Goal: Information Seeking & Learning: Learn about a topic

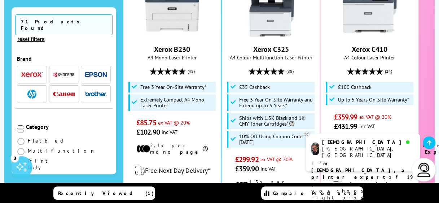
scroll to position [211, 0]
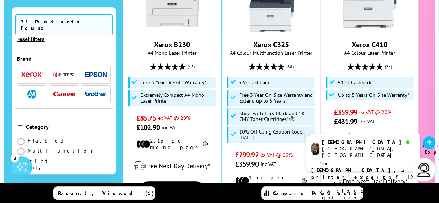
click at [28, 90] on img "button" at bounding box center [31, 94] width 9 height 9
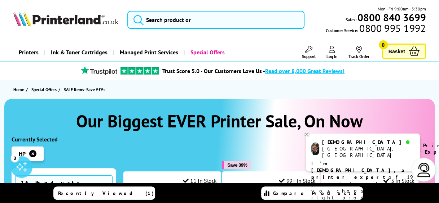
click at [308, 135] on icon at bounding box center [306, 134] width 5 height 5
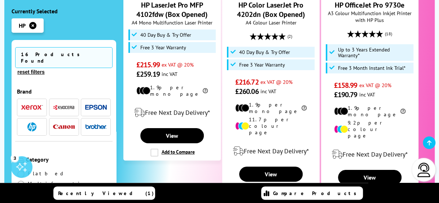
scroll to position [1142, 0]
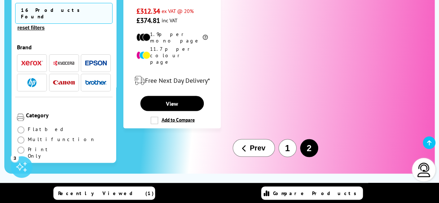
scroll to position [636, 0]
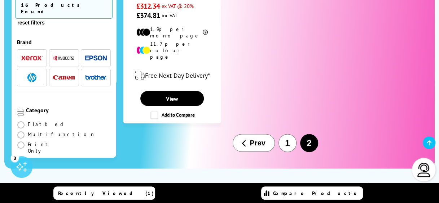
click at [312, 134] on li "2" at bounding box center [309, 143] width 22 height 18
click at [259, 139] on span "Prev" at bounding box center [256, 143] width 15 height 8
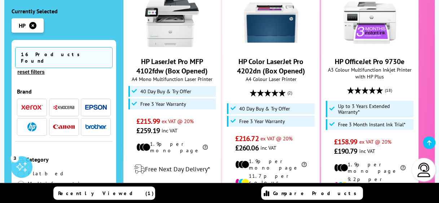
scroll to position [1088, 0]
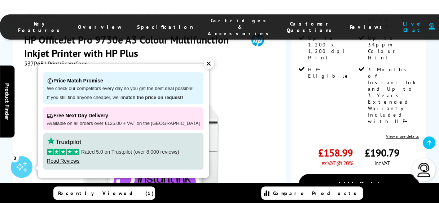
scroll to position [213, 0]
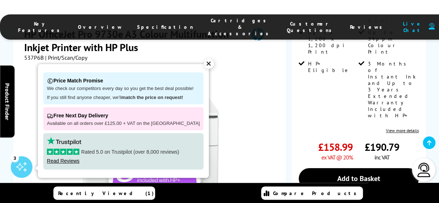
click at [204, 64] on div "✕" at bounding box center [209, 64] width 10 height 10
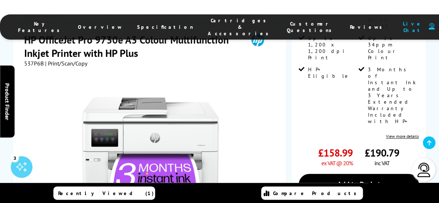
scroll to position [140, 0]
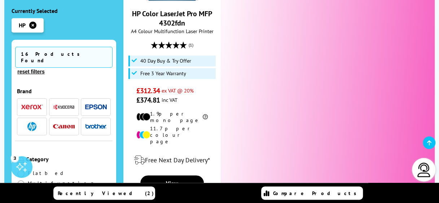
scroll to position [582, 0]
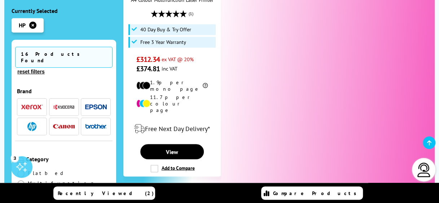
click at [284, 187] on button "1" at bounding box center [287, 196] width 18 height 18
